Goal: Communication & Community: Answer question/provide support

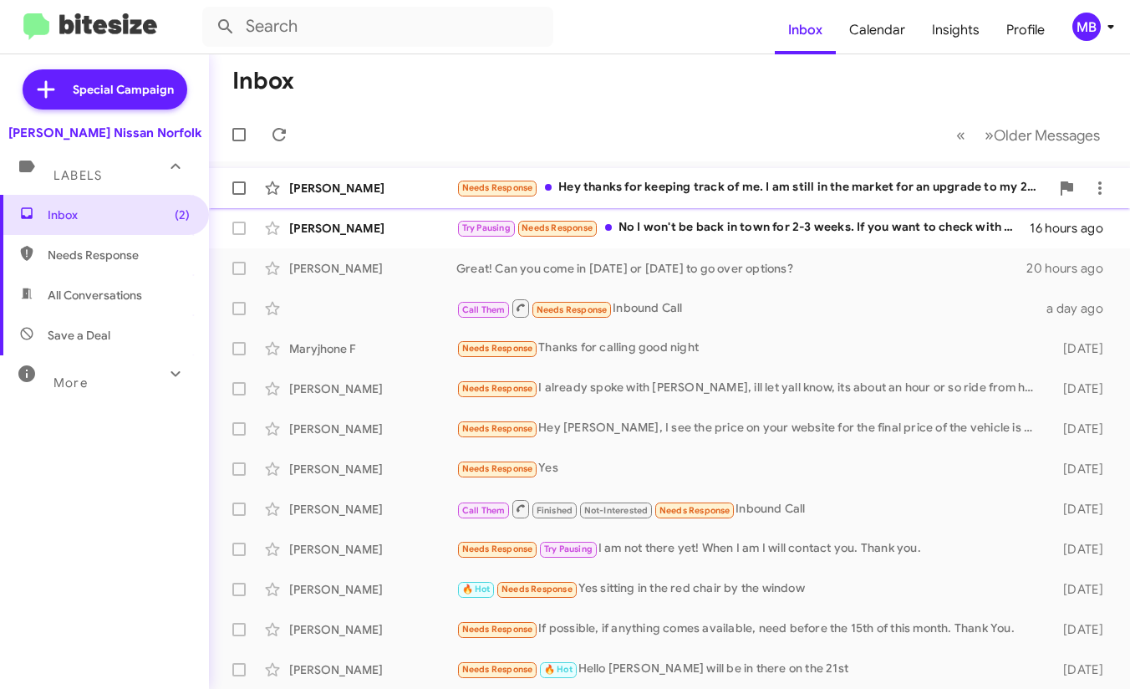
click at [590, 180] on div "Needs Response Hey thanks for keeping track of me. I am still in the market for…" at bounding box center [752, 187] width 593 height 19
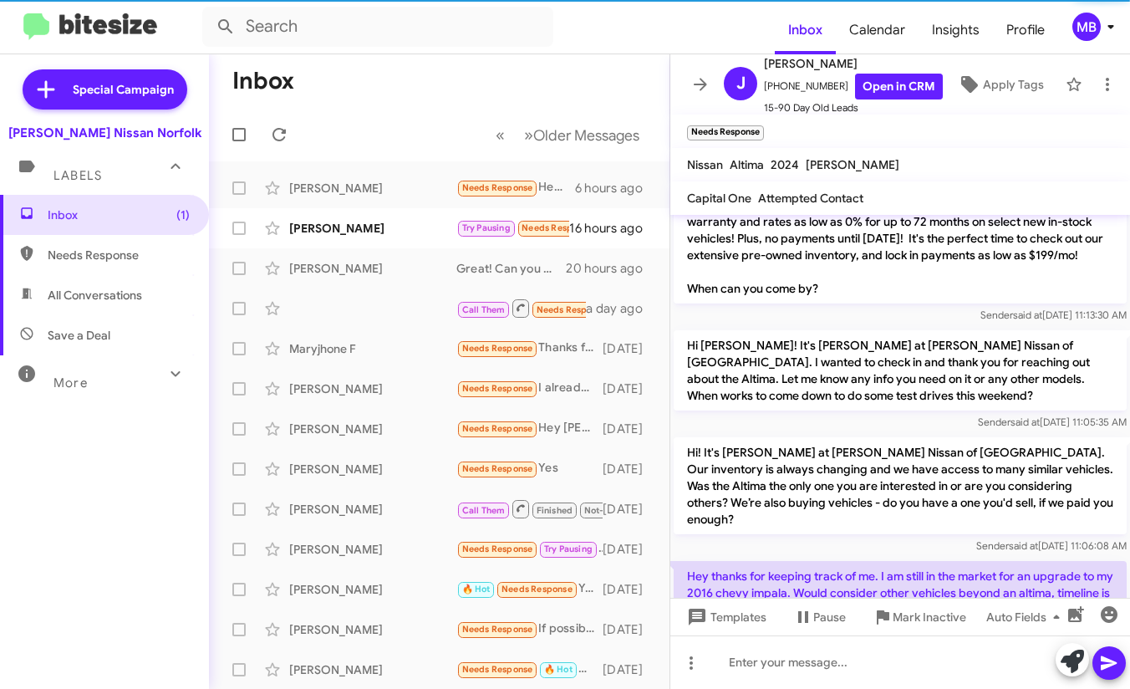
scroll to position [411, 0]
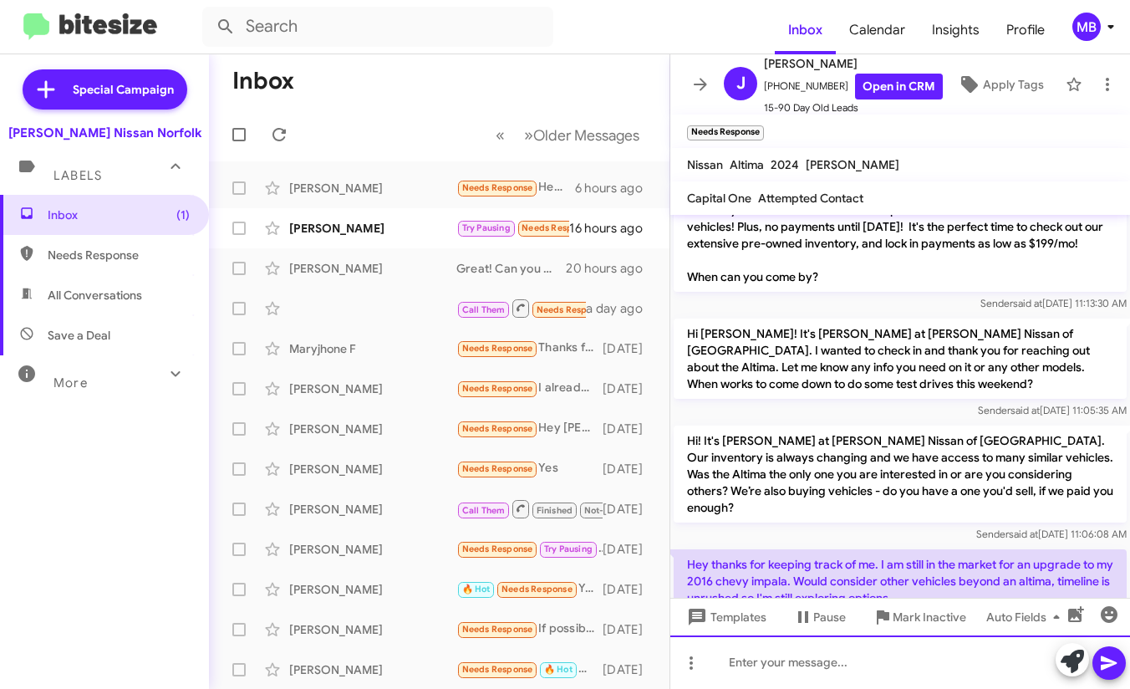
click at [794, 660] on div at bounding box center [900, 661] width 460 height 53
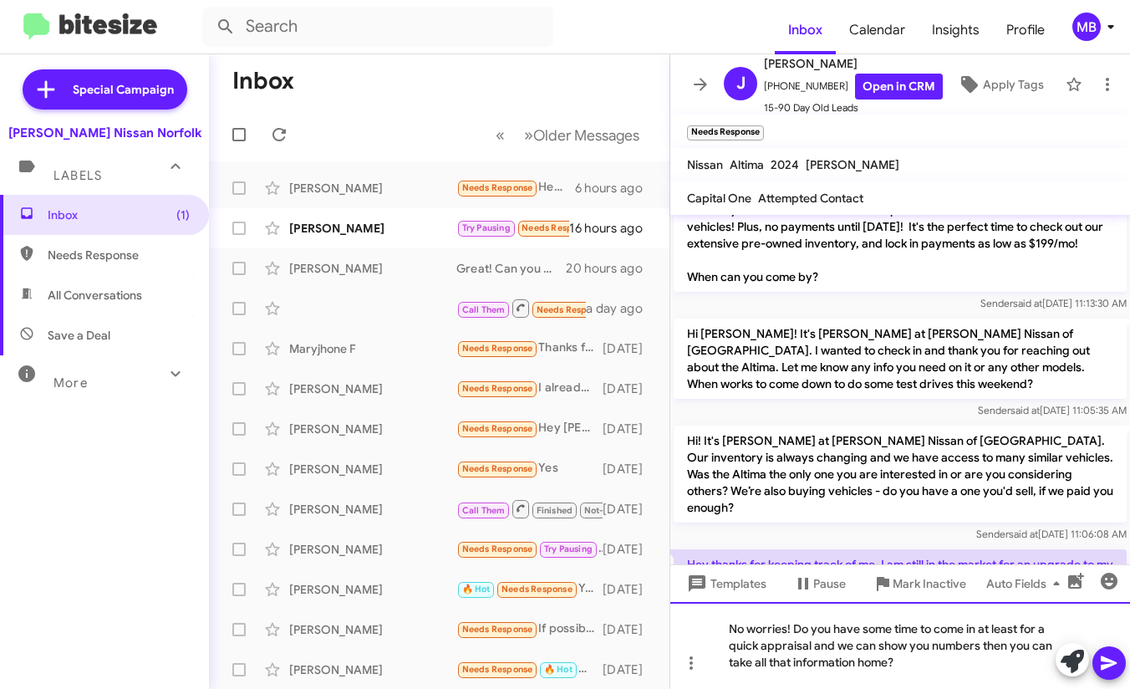
click at [917, 672] on div "No worries! Do you have some time to come in at least for a quick appraisal and…" at bounding box center [900, 645] width 460 height 87
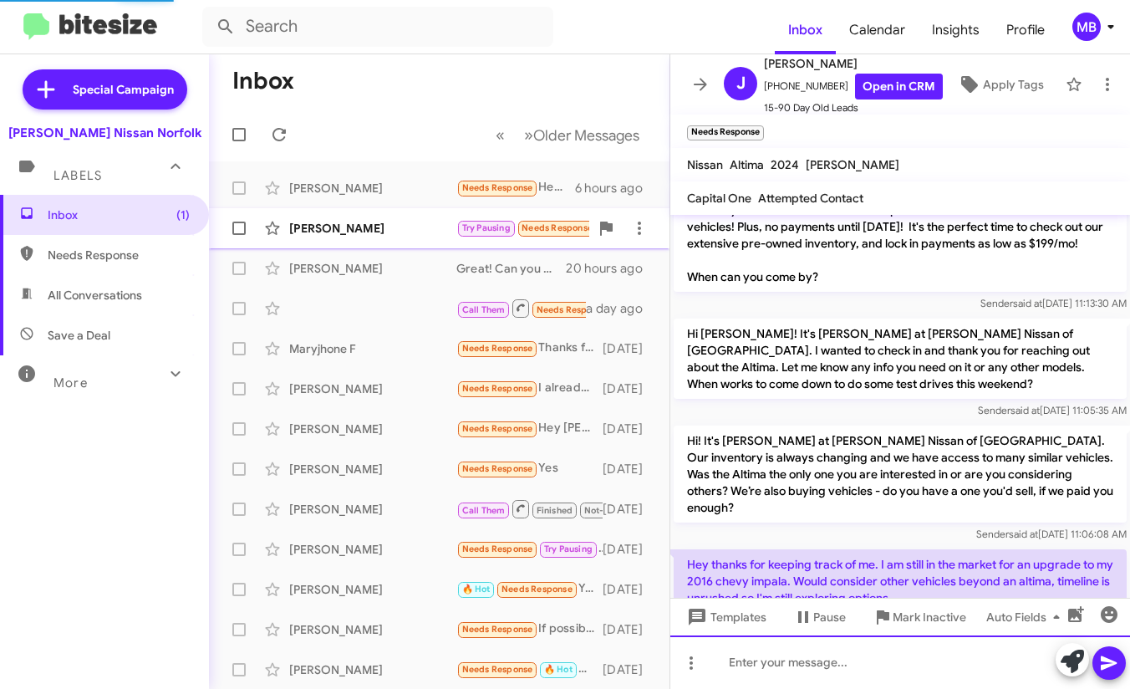
scroll to position [0, 0]
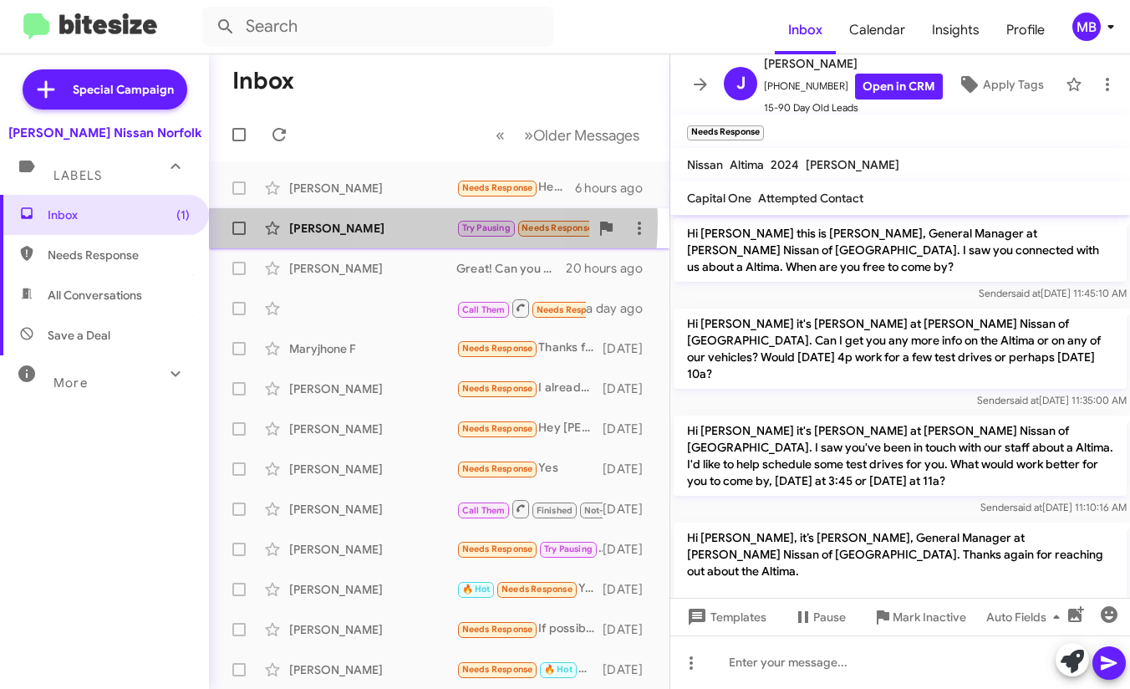
click at [399, 223] on div "[PERSON_NAME]" at bounding box center [372, 228] width 167 height 17
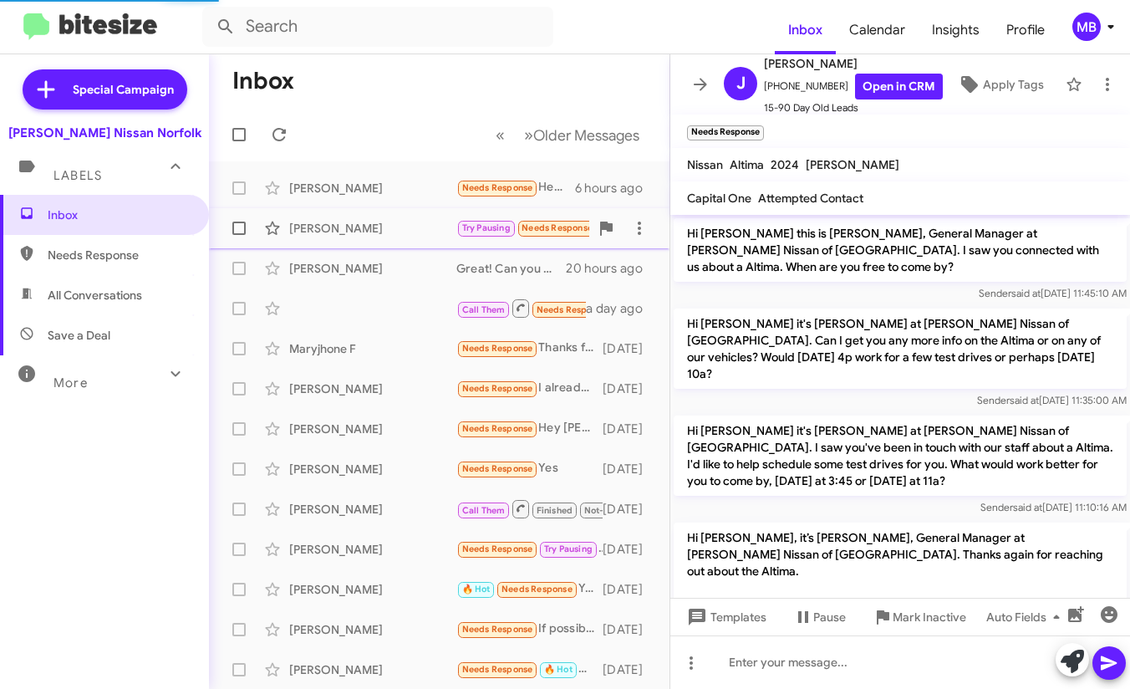
scroll to position [166, 0]
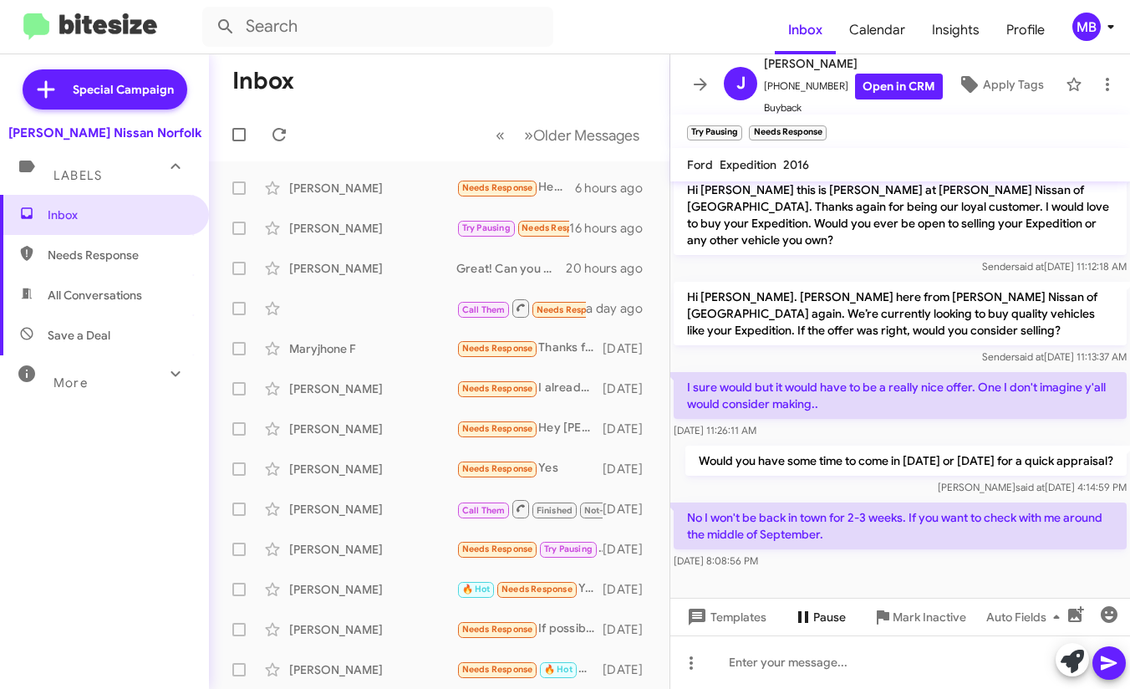
click at [822, 618] on span "Pause" at bounding box center [829, 617] width 33 height 30
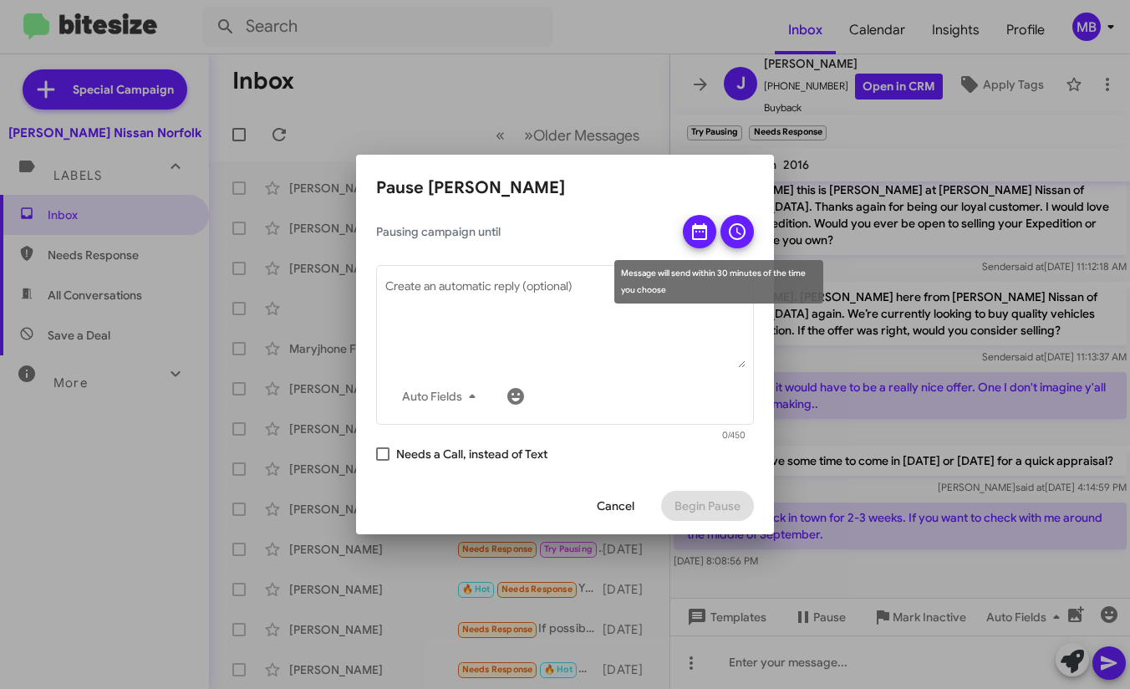
click at [700, 230] on icon at bounding box center [699, 231] width 20 height 20
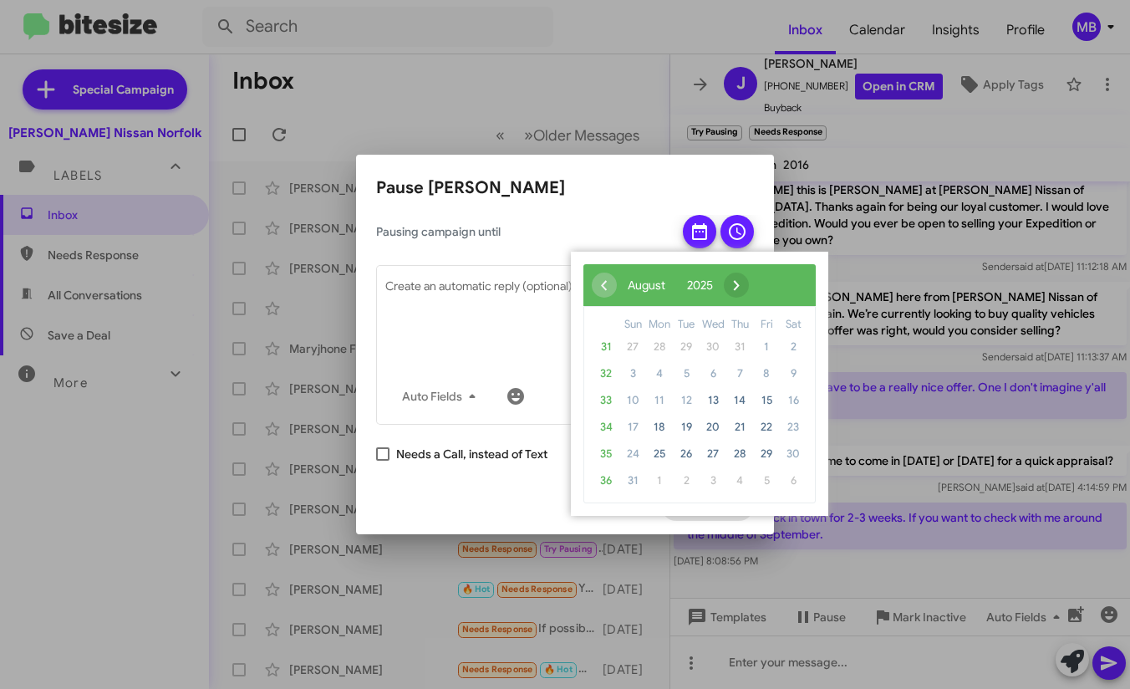
click at [749, 278] on span "›" at bounding box center [736, 284] width 25 height 25
click at [735, 379] on span "11" at bounding box center [739, 373] width 27 height 27
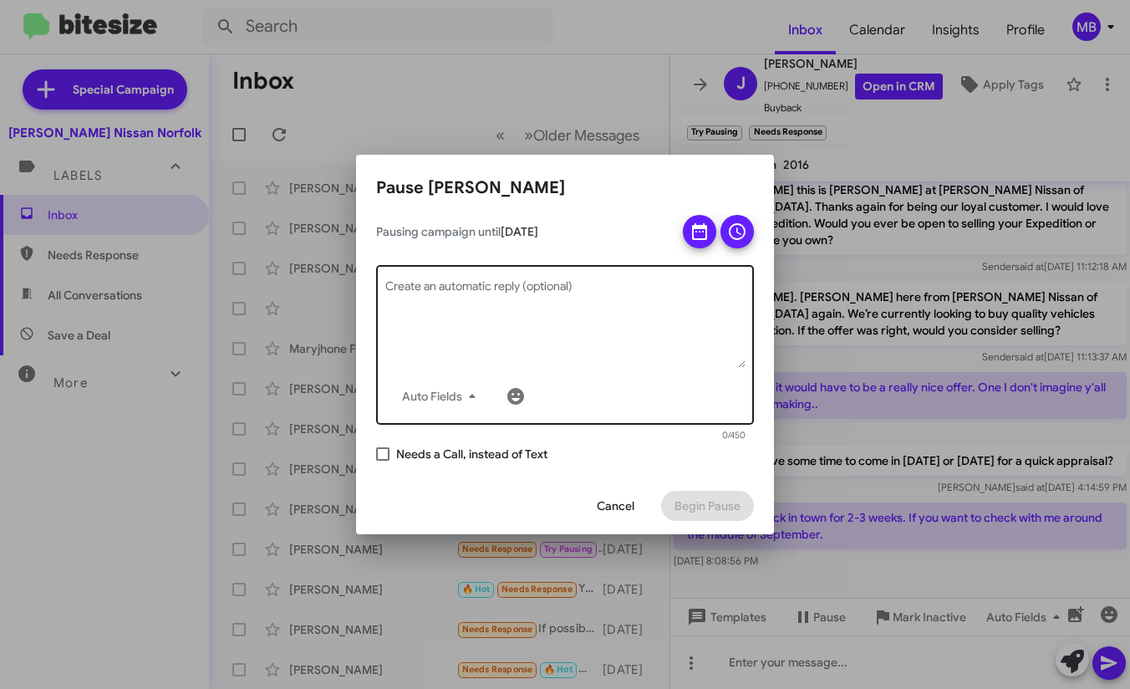
click at [537, 297] on textarea "Create an automatic reply (optional)" at bounding box center [565, 324] width 360 height 87
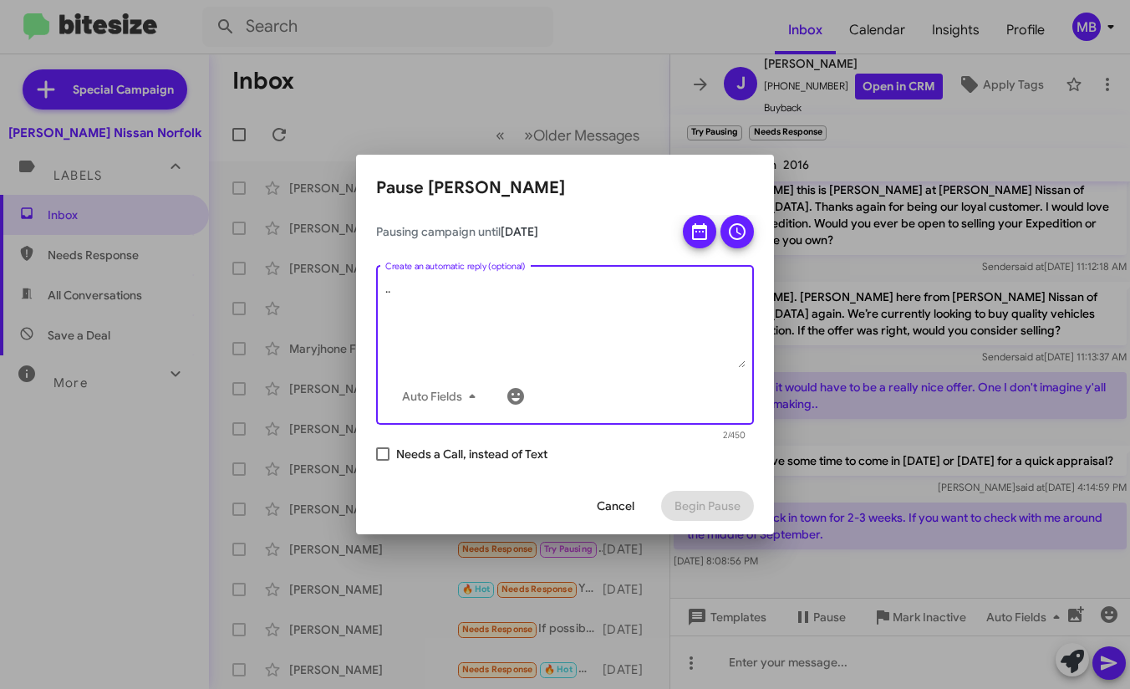
click at [584, 321] on textarea ".." at bounding box center [565, 324] width 360 height 87
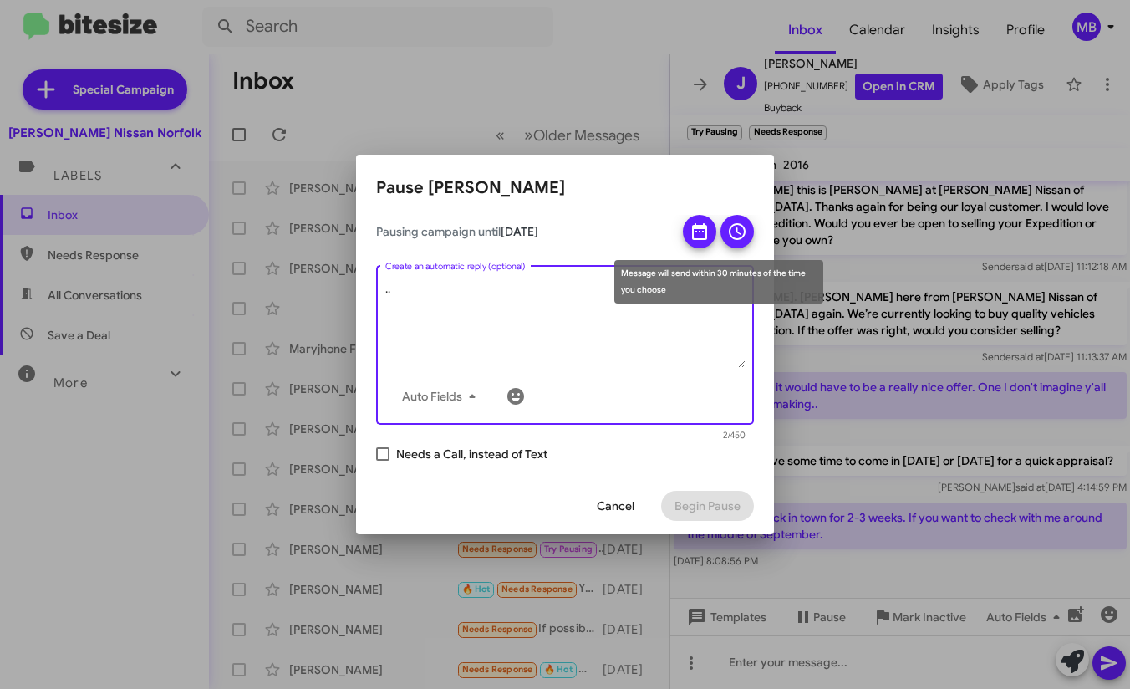
type textarea ".."
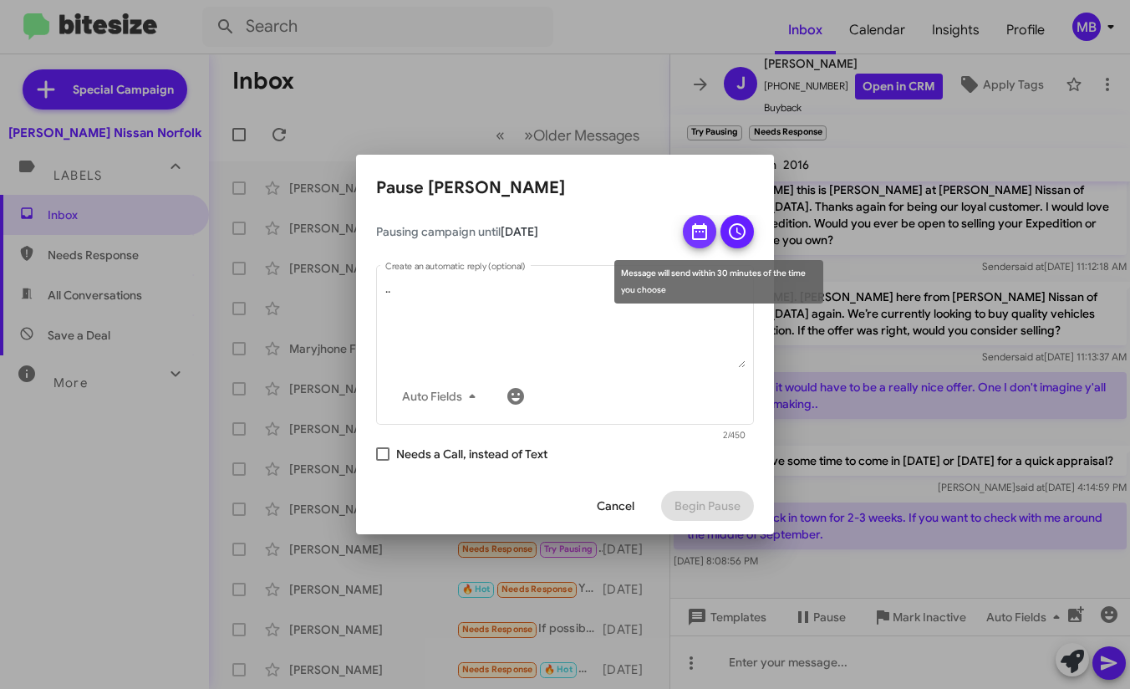
click at [706, 236] on icon at bounding box center [699, 231] width 15 height 17
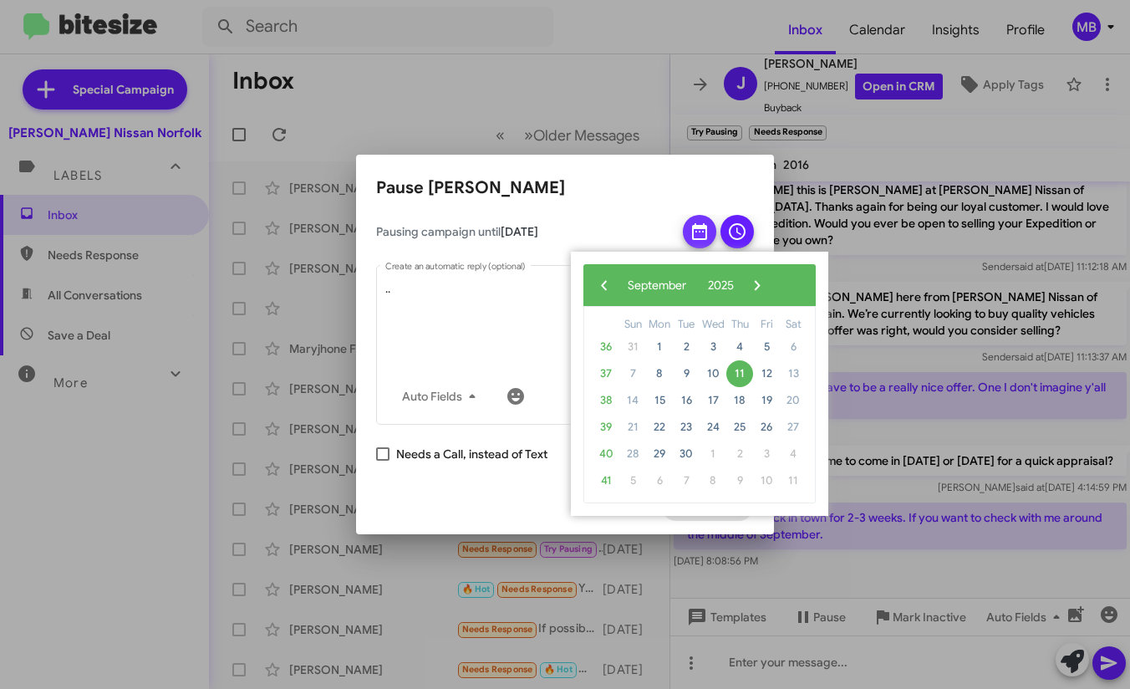
click at [706, 236] on icon at bounding box center [699, 231] width 15 height 17
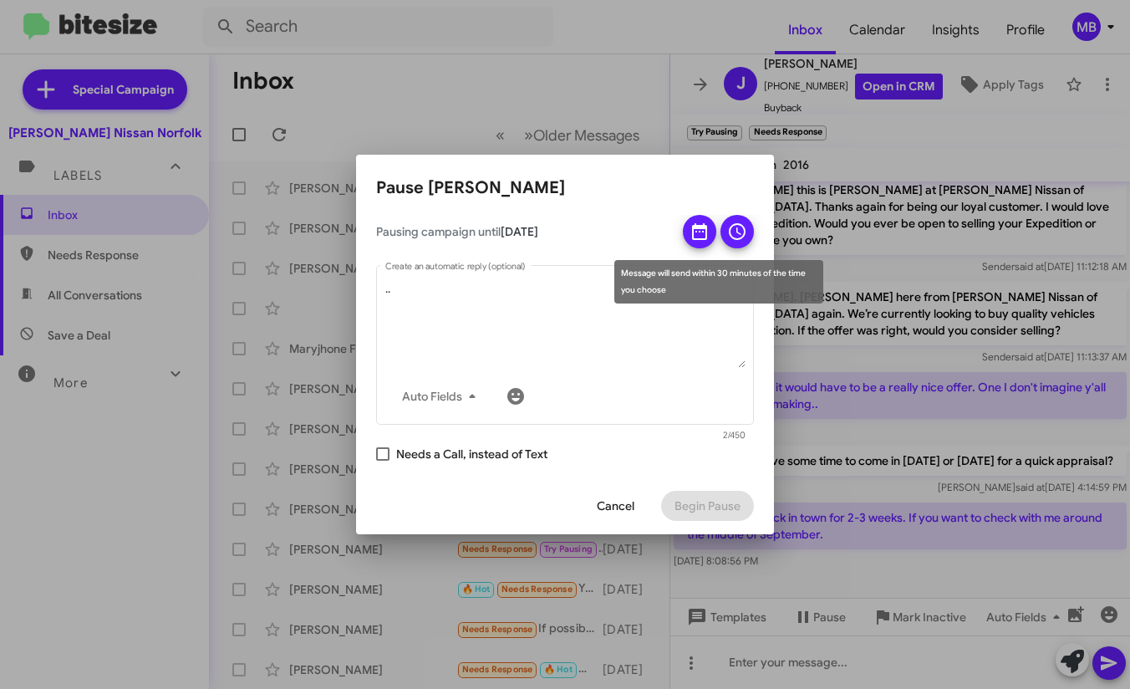
click at [744, 235] on icon at bounding box center [737, 231] width 17 height 17
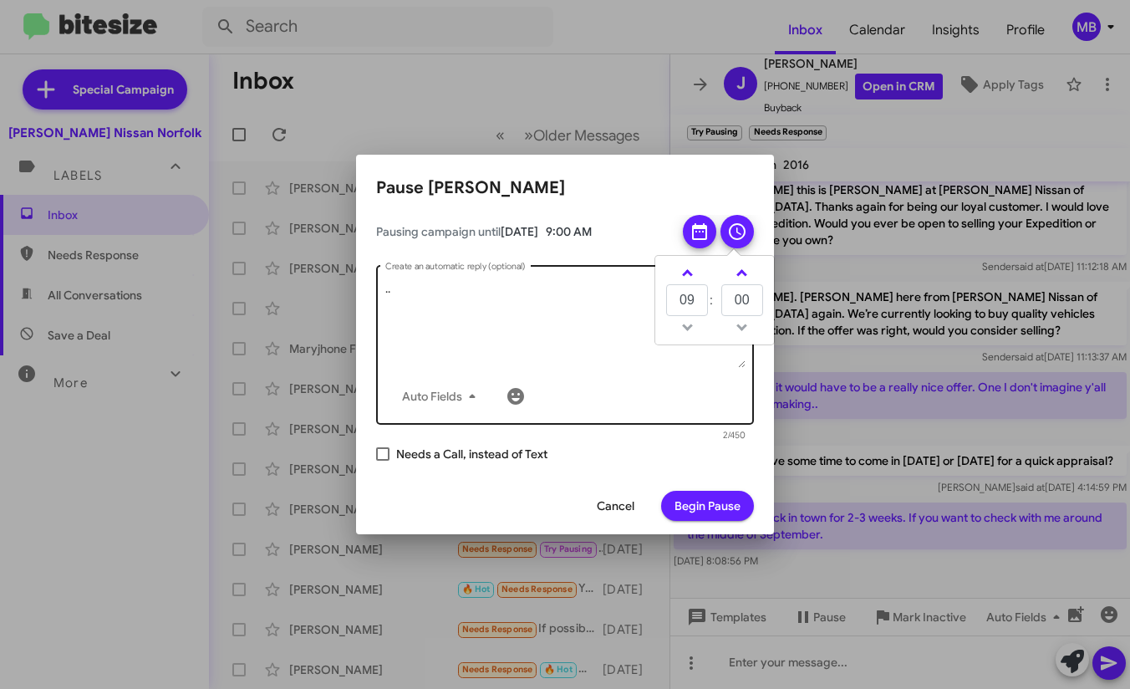
click at [596, 382] on div "Auto Fields" at bounding box center [565, 395] width 360 height 33
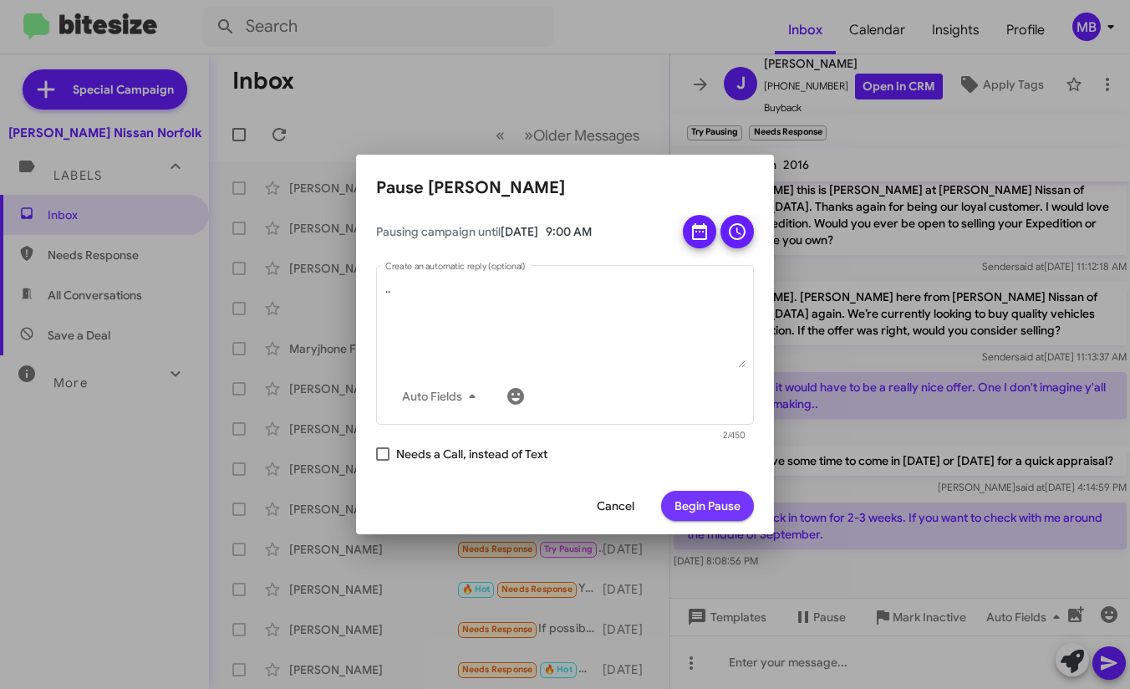
click at [695, 506] on span "Begin Pause" at bounding box center [707, 506] width 66 height 30
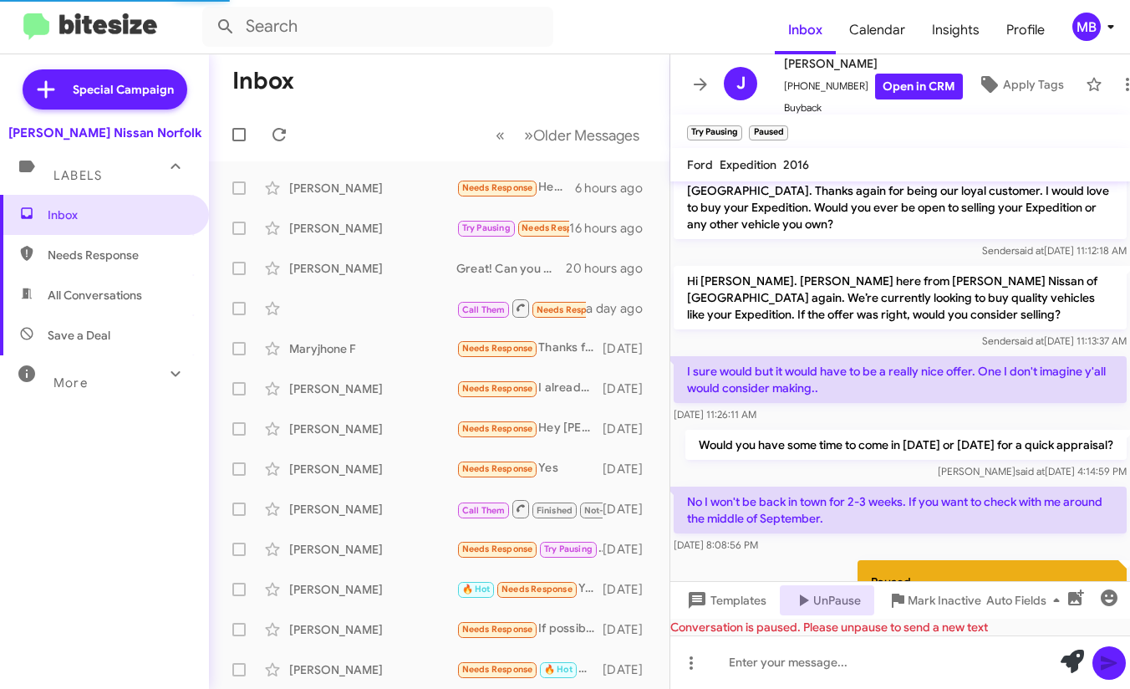
scroll to position [326, 0]
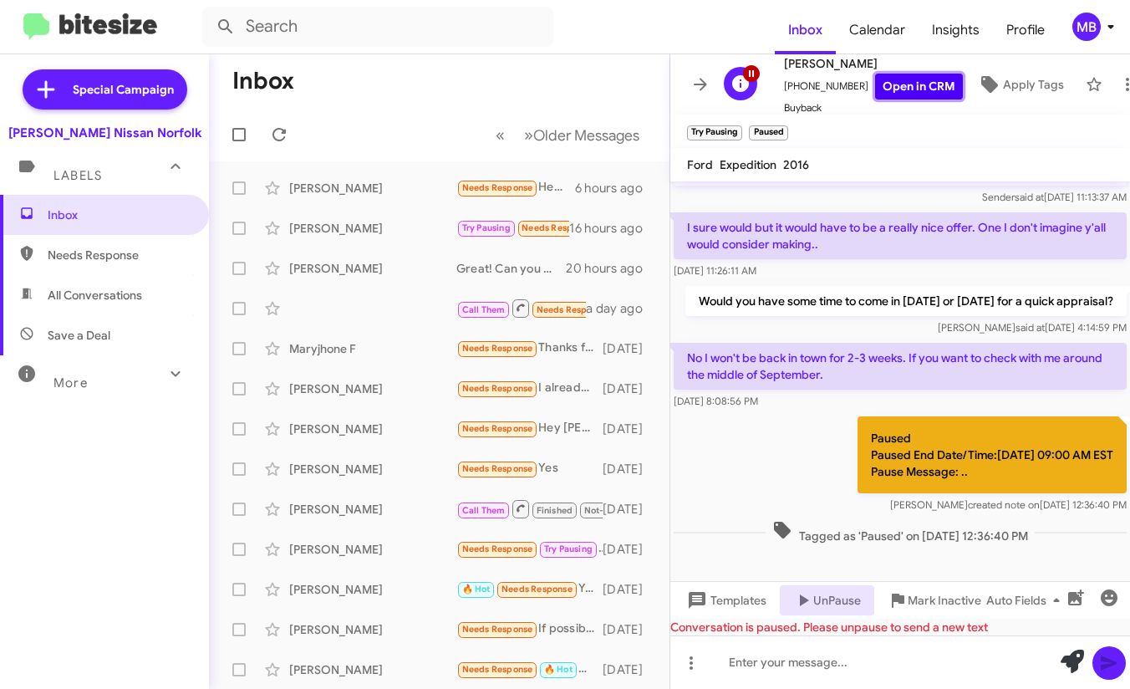
click at [891, 86] on link "Open in CRM" at bounding box center [919, 87] width 88 height 26
